Goal: Task Accomplishment & Management: Use online tool/utility

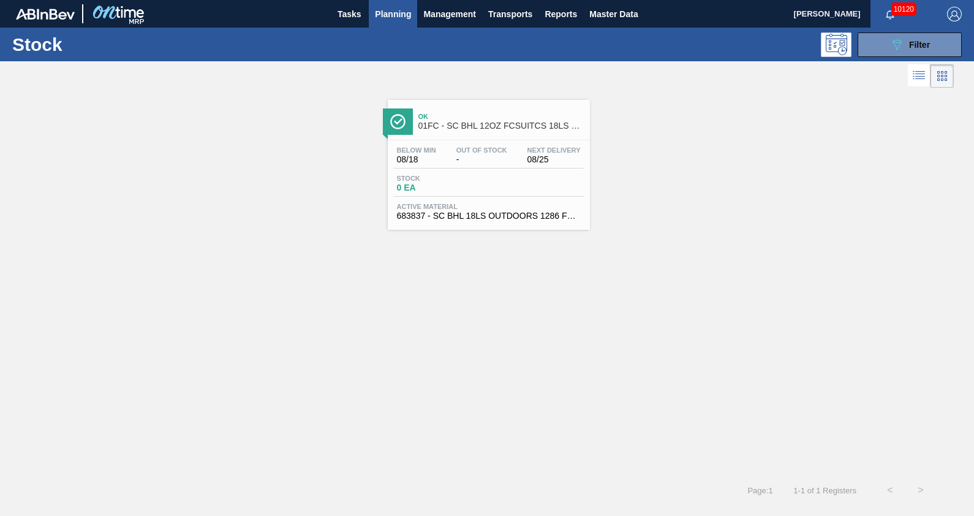
click at [404, 17] on span "Planning" at bounding box center [393, 14] width 36 height 15
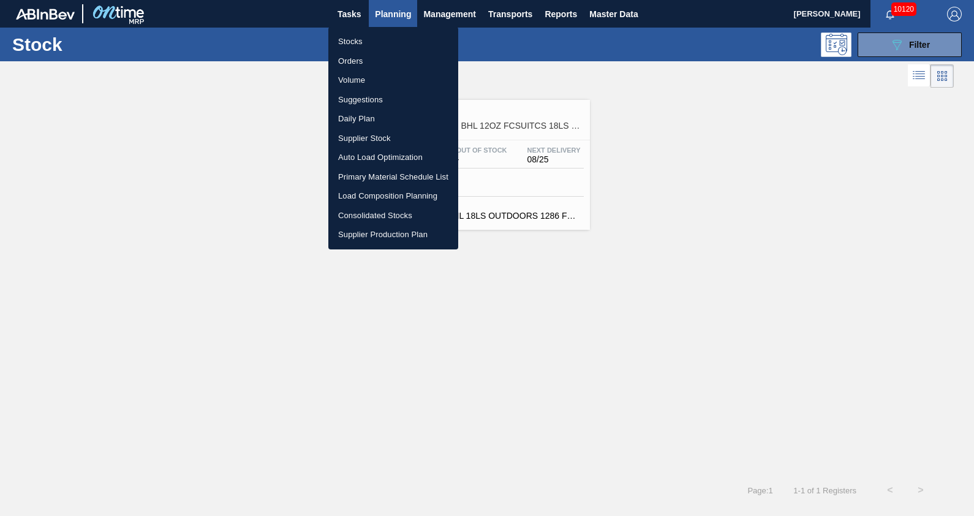
click at [407, 193] on li "Load Composition Planning" at bounding box center [393, 196] width 130 height 20
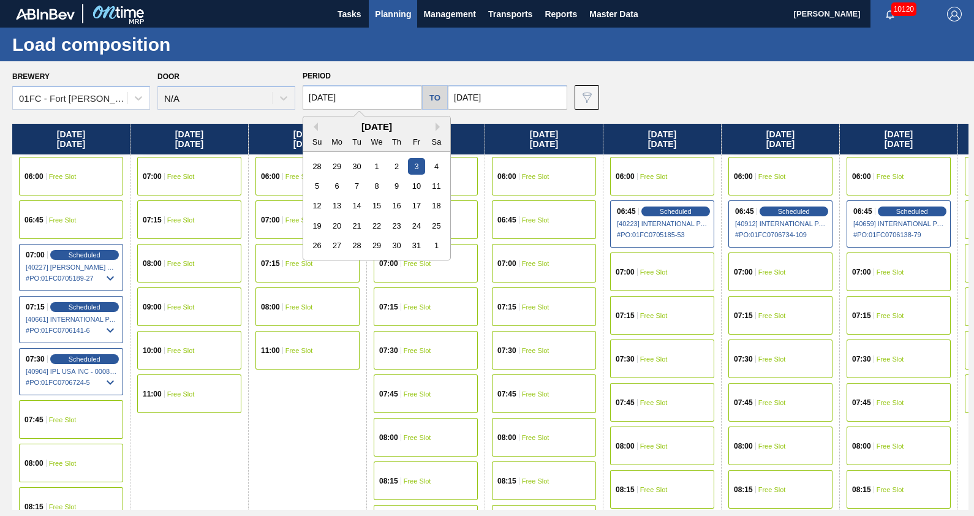
click at [404, 101] on input "[DATE]" at bounding box center [362, 97] width 119 height 24
click at [315, 127] on button "Previous Month" at bounding box center [313, 126] width 9 height 9
click at [339, 229] on div "18" at bounding box center [337, 225] width 17 height 17
type input "[DATE]"
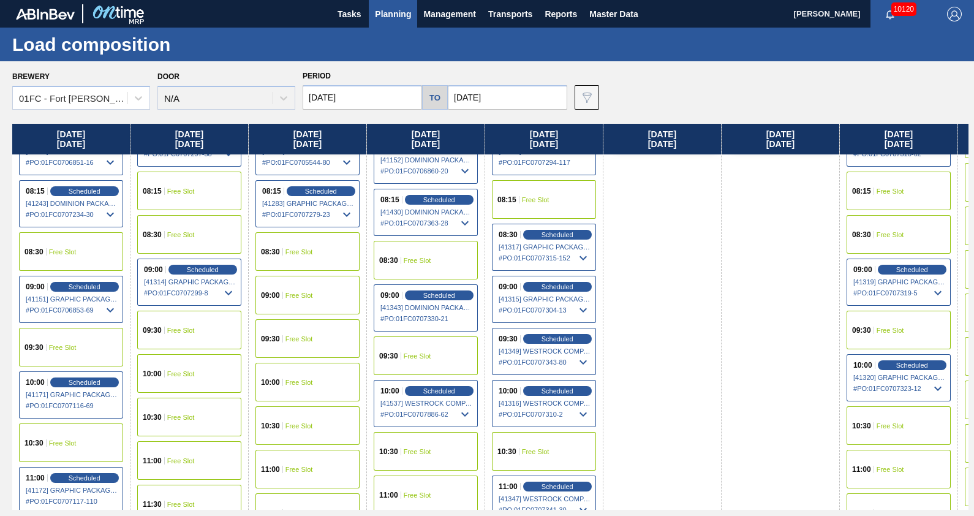
scroll to position [332, 0]
